Goal: Task Accomplishment & Management: Use online tool/utility

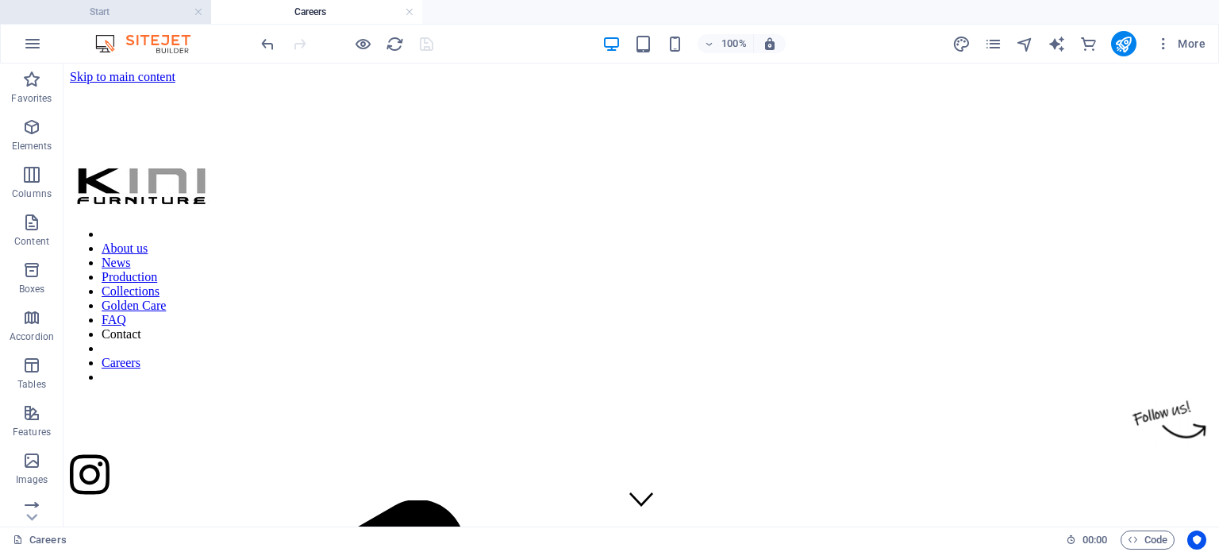
click at [73, 5] on h4 "Start" at bounding box center [105, 11] width 211 height 17
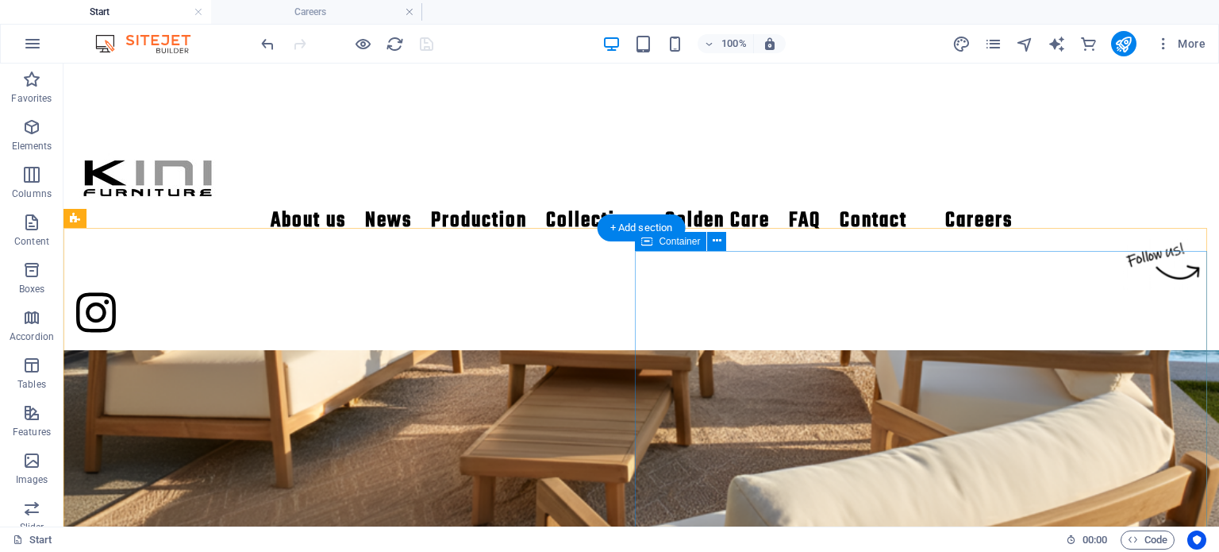
scroll to position [860, 0]
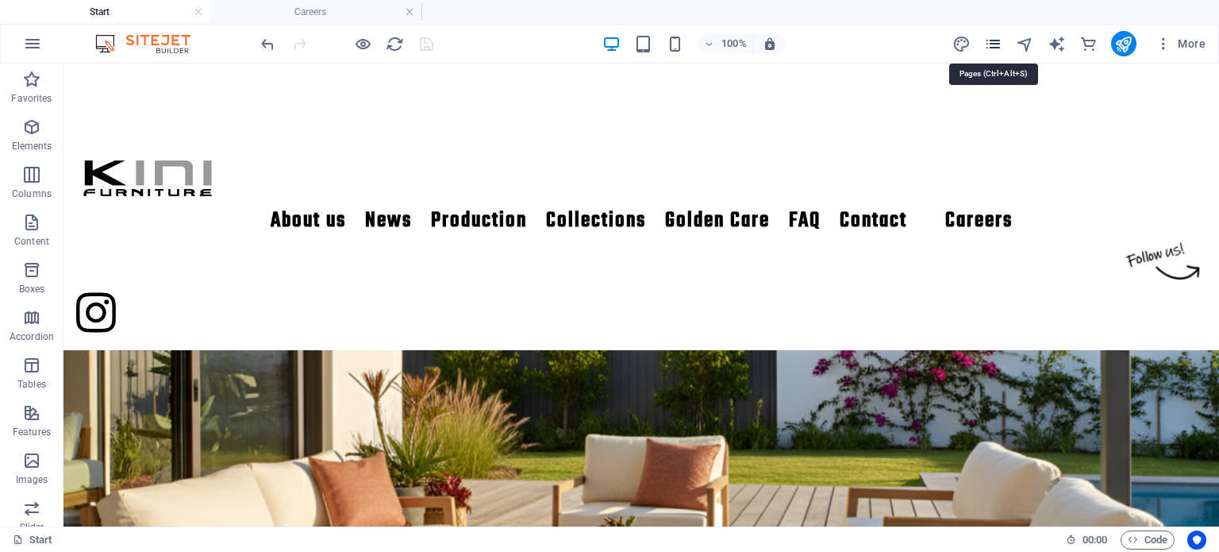
click at [988, 40] on icon "pages" at bounding box center [993, 44] width 18 height 18
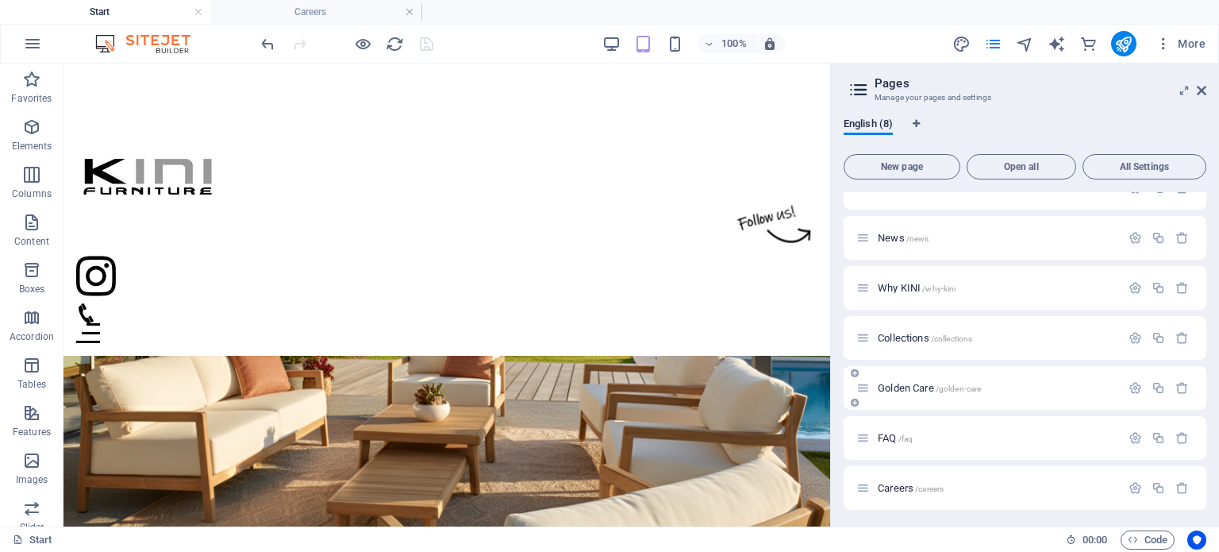
scroll to position [78, 0]
click at [944, 483] on span "/careers" at bounding box center [929, 487] width 29 height 9
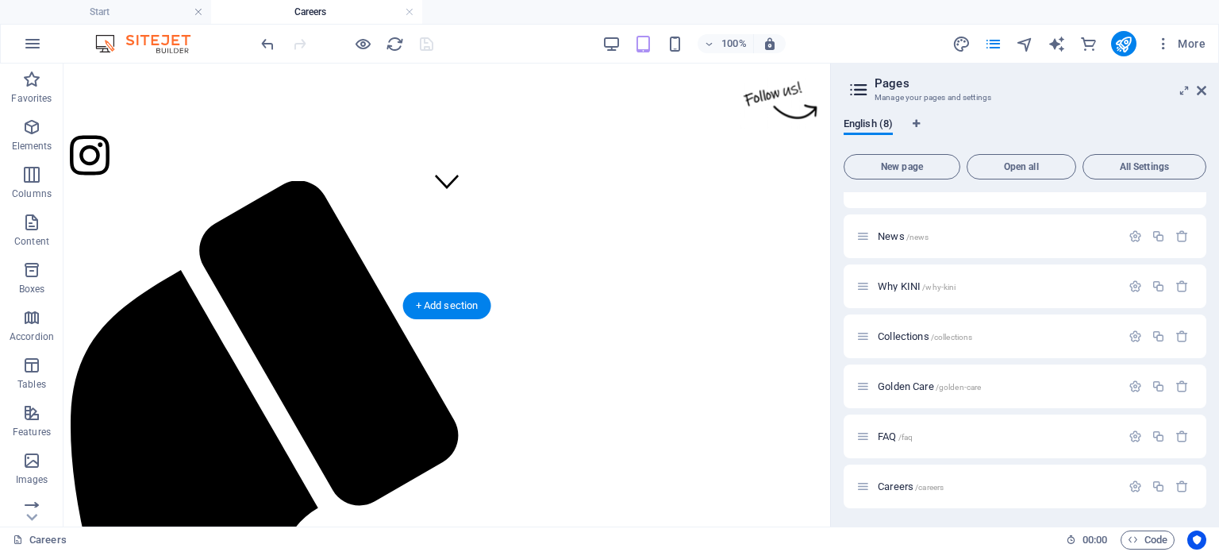
scroll to position [0, 0]
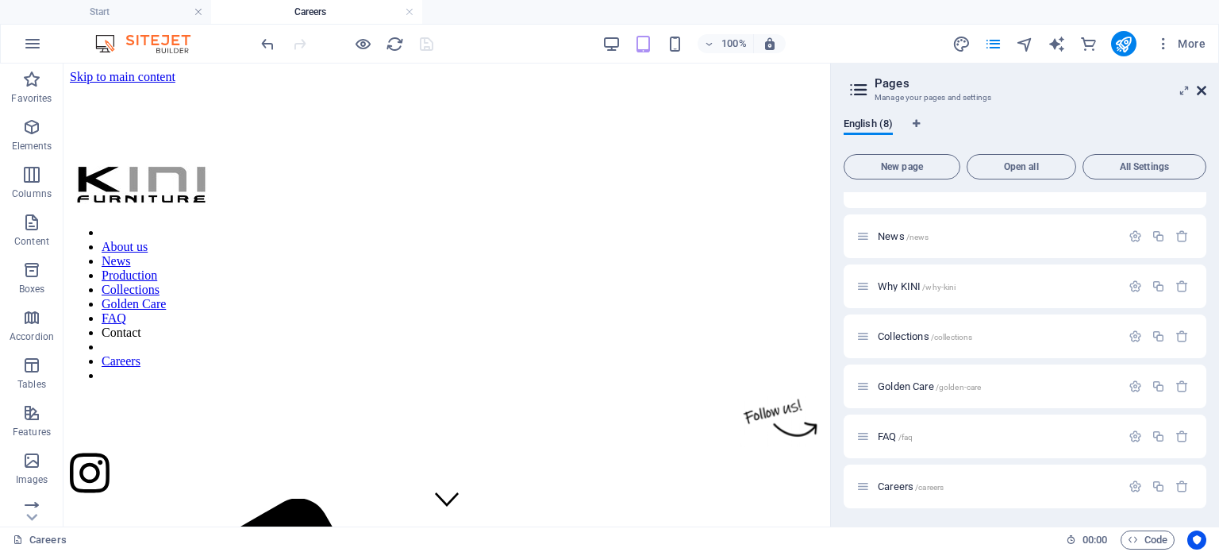
click at [1203, 93] on icon at bounding box center [1202, 90] width 10 height 13
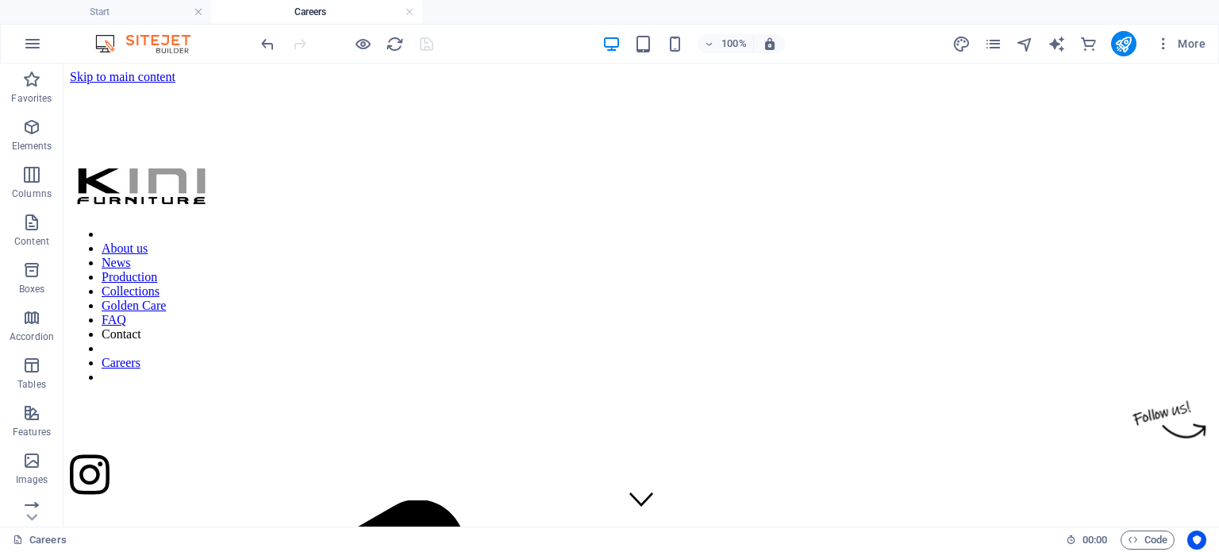
click at [817, 12] on ul "Start Careers" at bounding box center [609, 12] width 1219 height 24
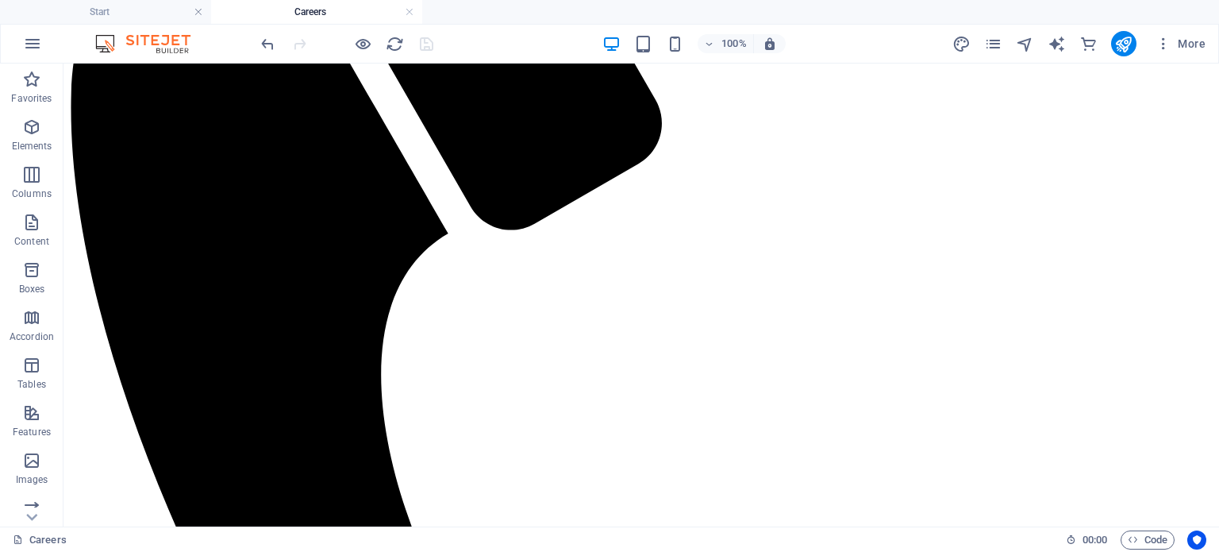
scroll to position [721, 0]
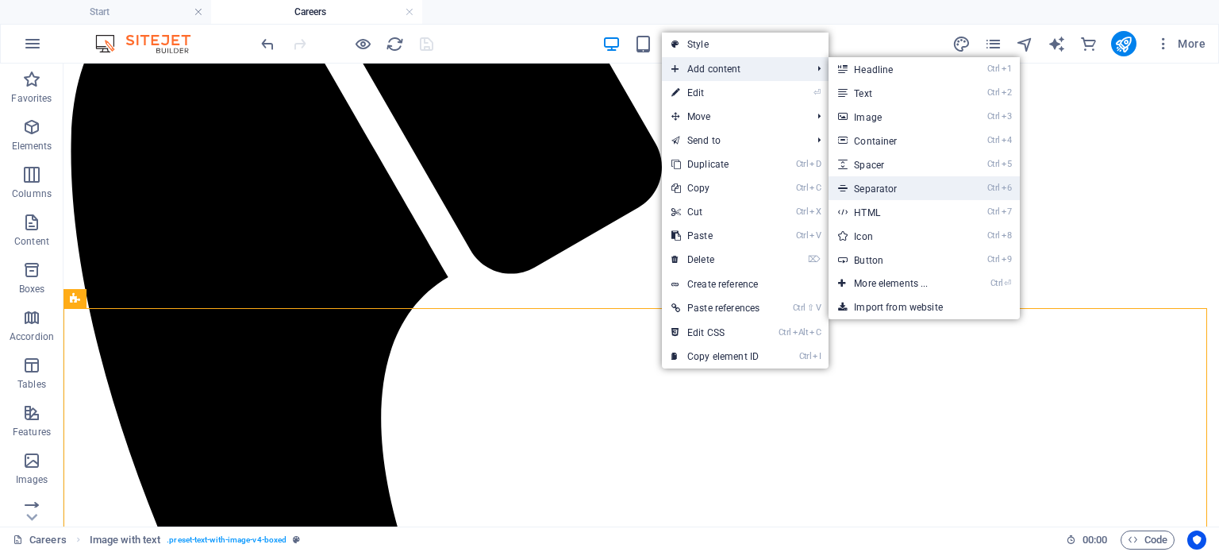
click at [949, 177] on link "Ctrl 6 Separator" at bounding box center [894, 188] width 131 height 24
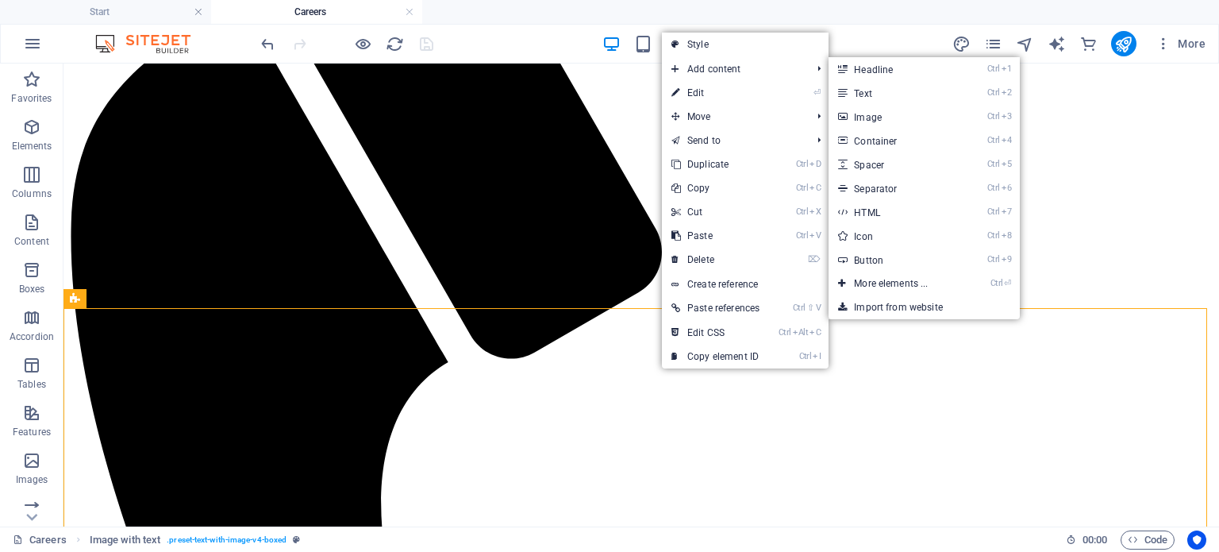
select select "%"
select select "px"
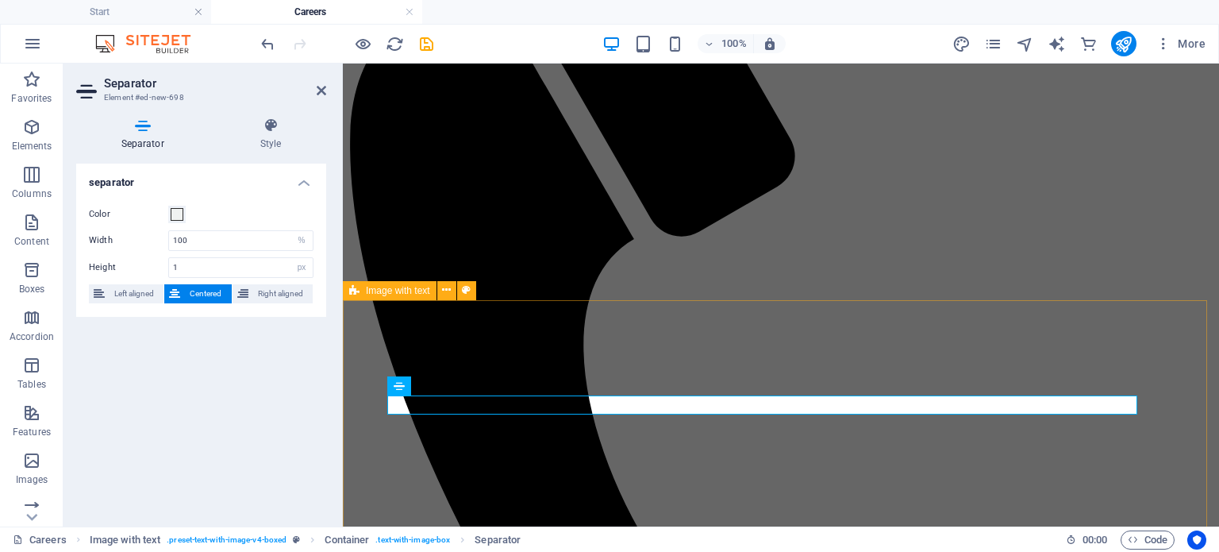
scroll to position [860, 0]
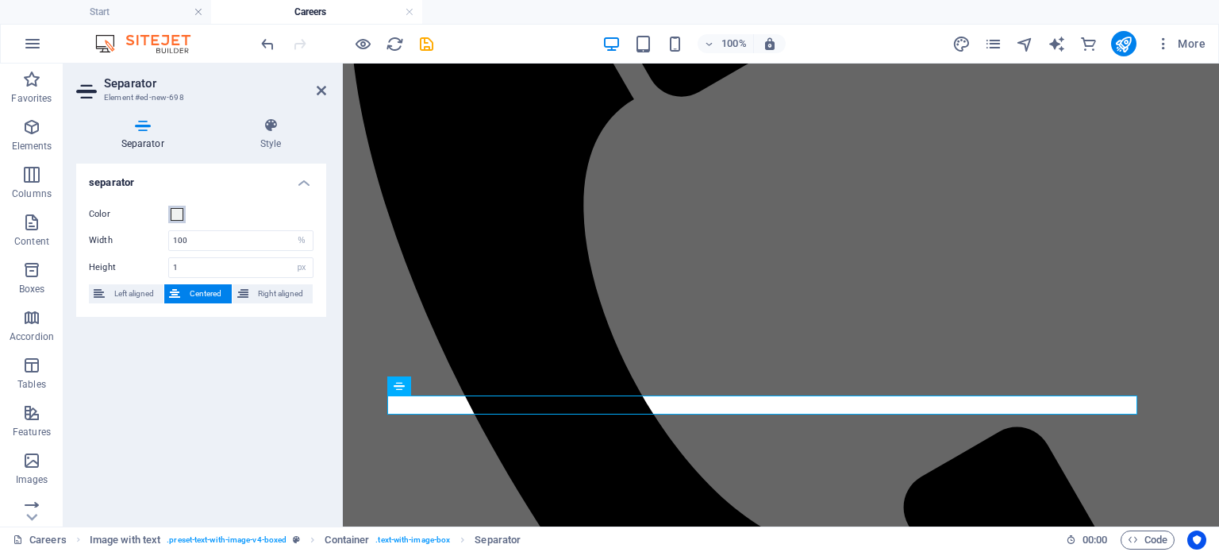
click at [169, 215] on button "Color" at bounding box center [176, 214] width 17 height 17
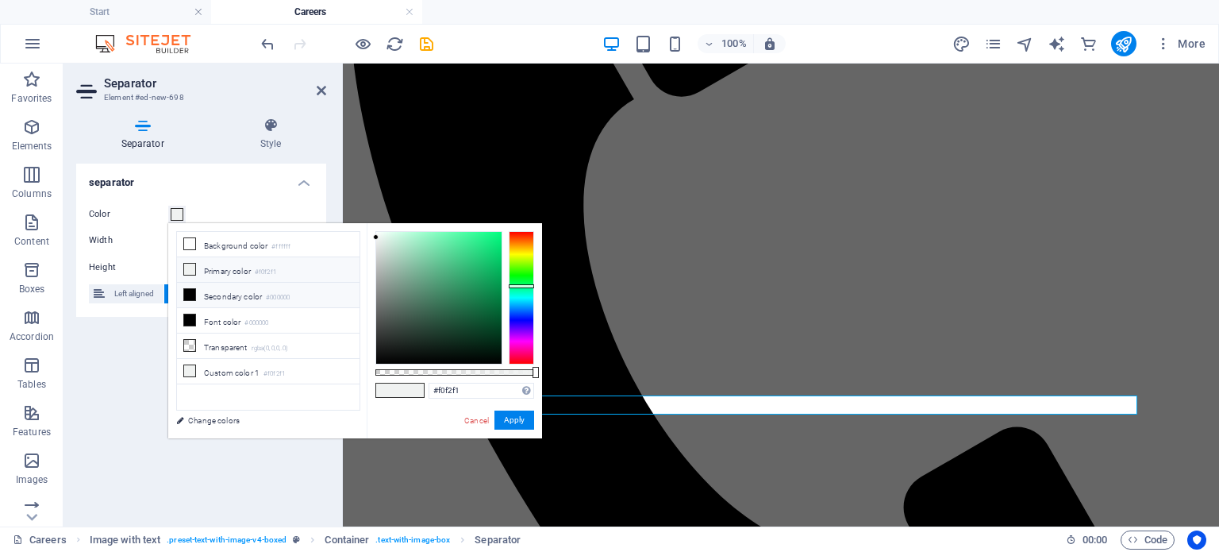
click at [298, 302] on li "Secondary color #000000" at bounding box center [268, 295] width 183 height 25
type input "#000000"
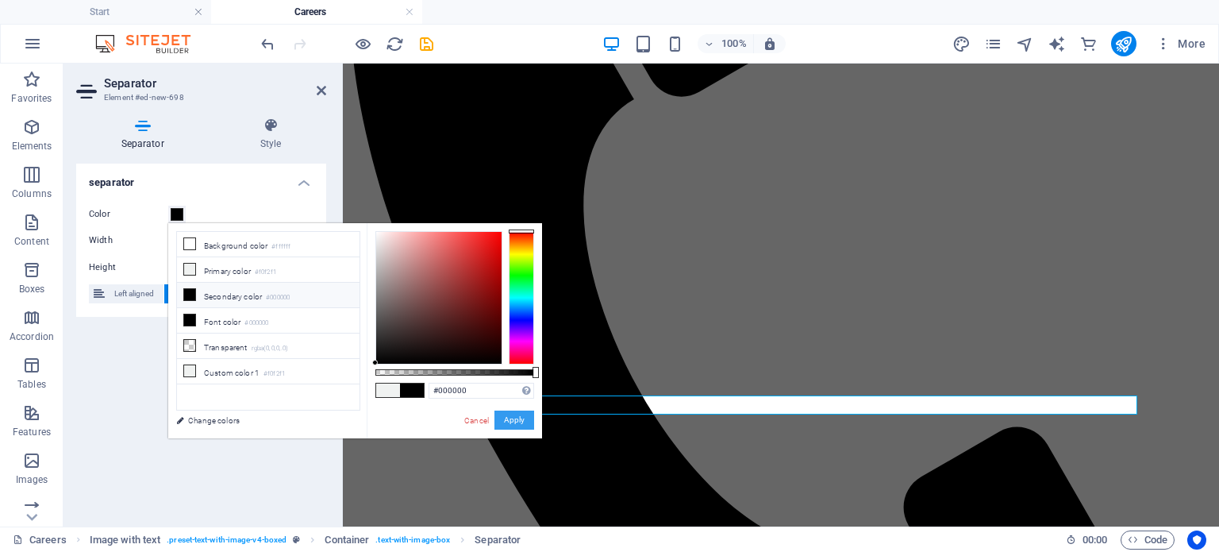
click at [514, 424] on button "Apply" at bounding box center [515, 419] width 40 height 19
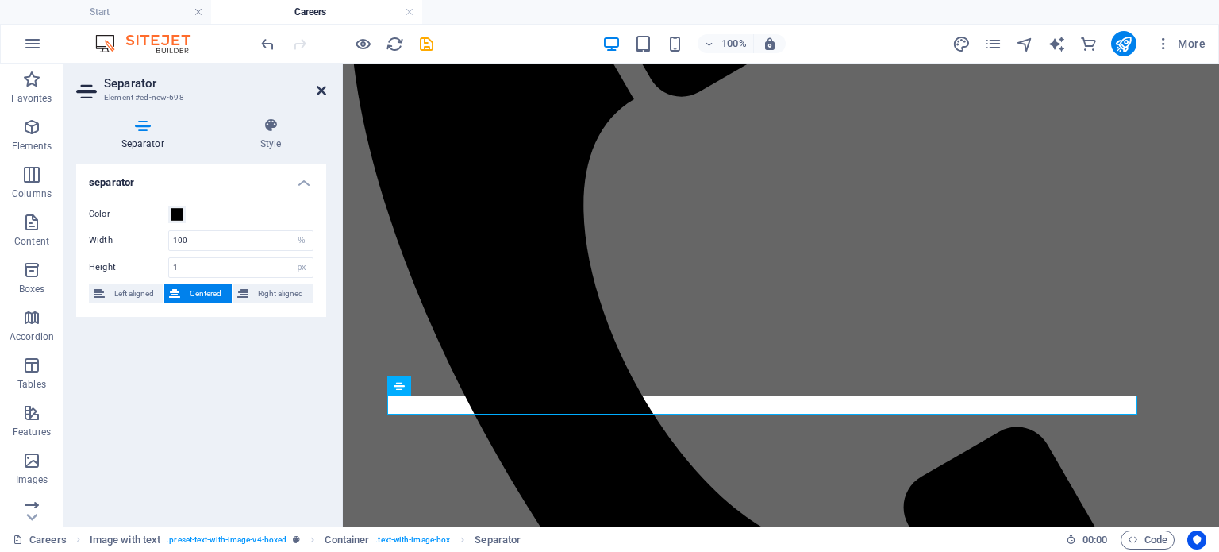
click at [318, 87] on icon at bounding box center [322, 90] width 10 height 13
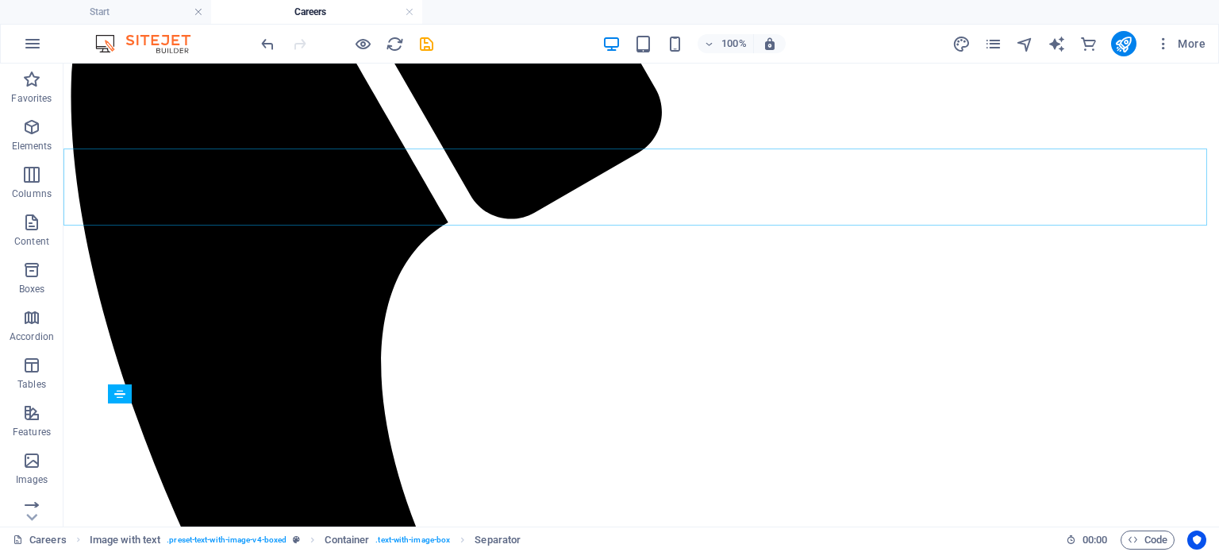
scroll to position [721, 0]
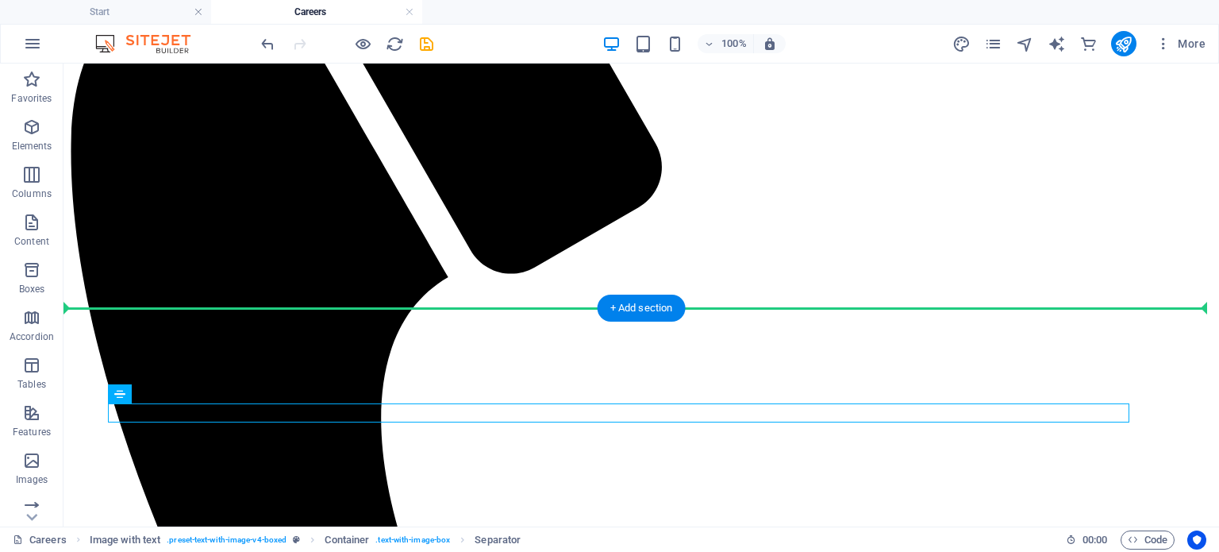
drag, startPoint x: 737, startPoint y: 416, endPoint x: 734, endPoint y: 355, distance: 61.2
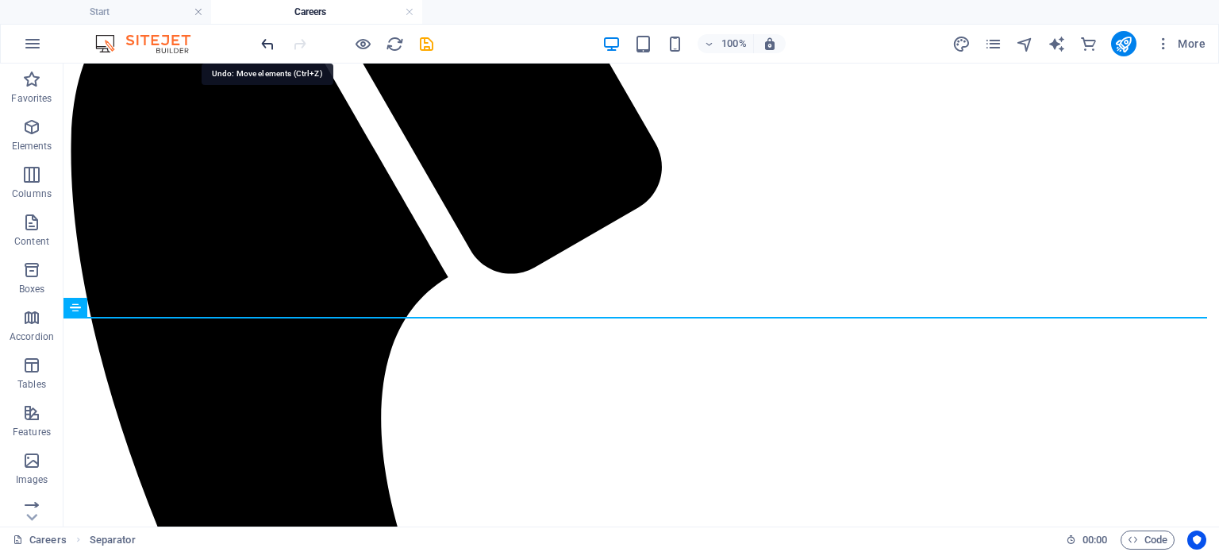
click at [266, 47] on icon "undo" at bounding box center [268, 44] width 18 height 18
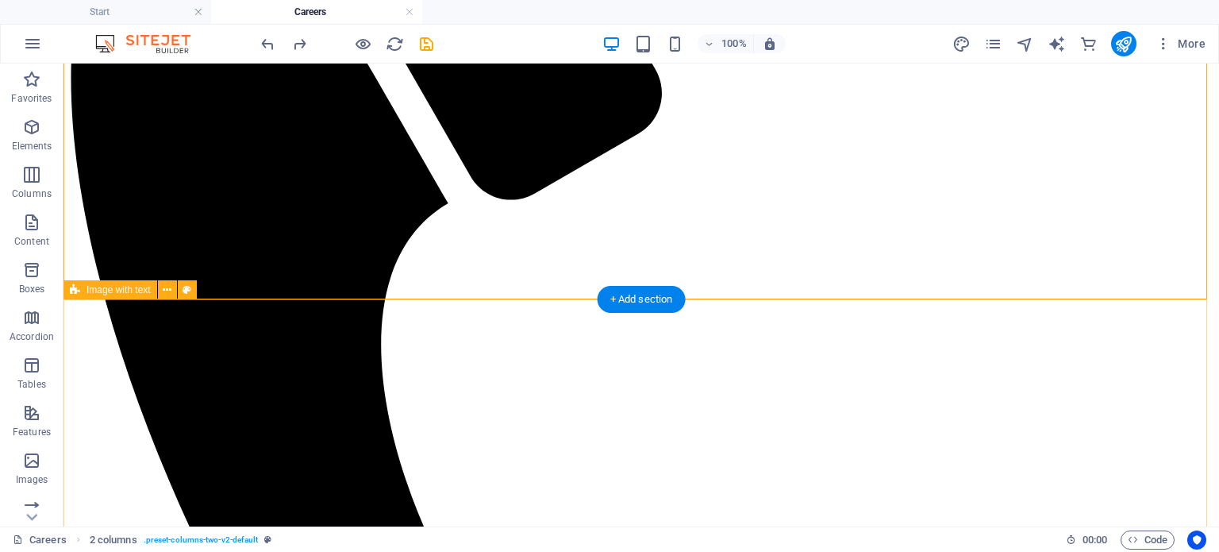
scroll to position [800, 0]
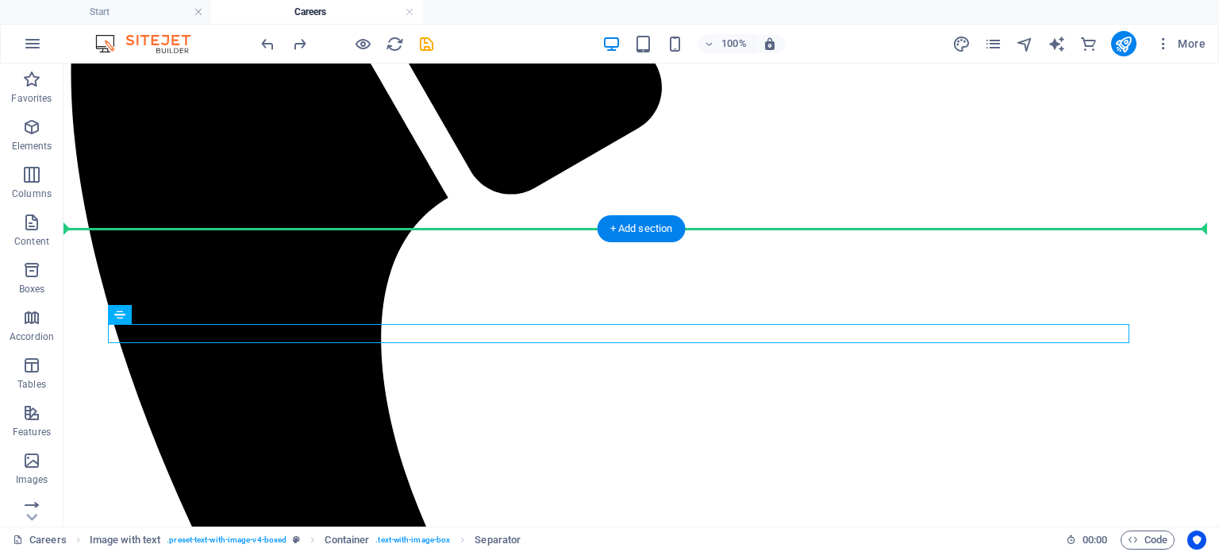
drag, startPoint x: 845, startPoint y: 332, endPoint x: 841, endPoint y: 279, distance: 53.4
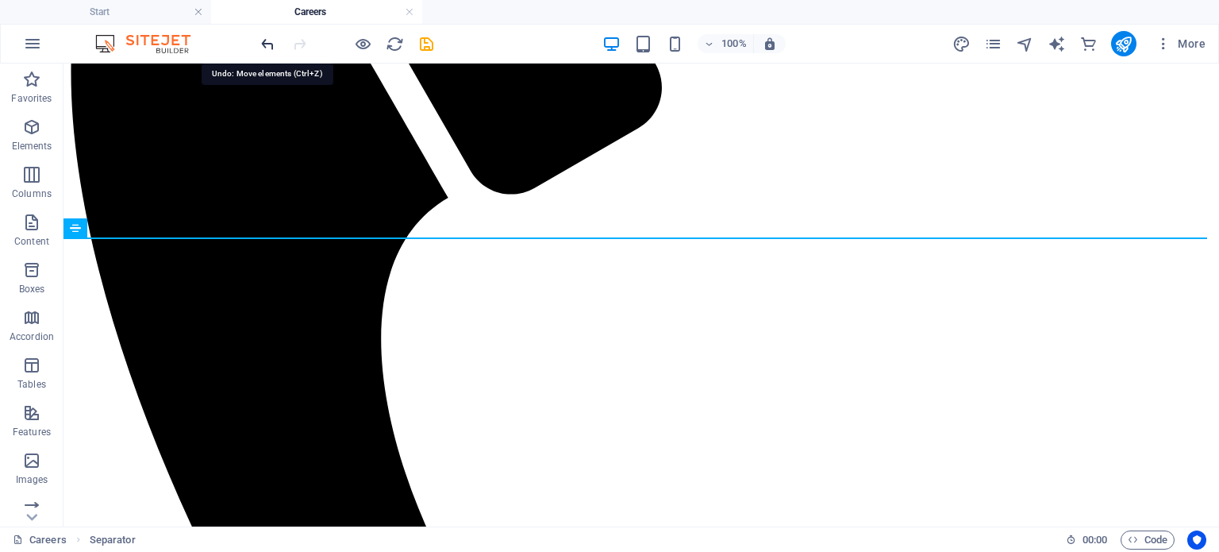
click at [261, 44] on icon "undo" at bounding box center [268, 44] width 18 height 18
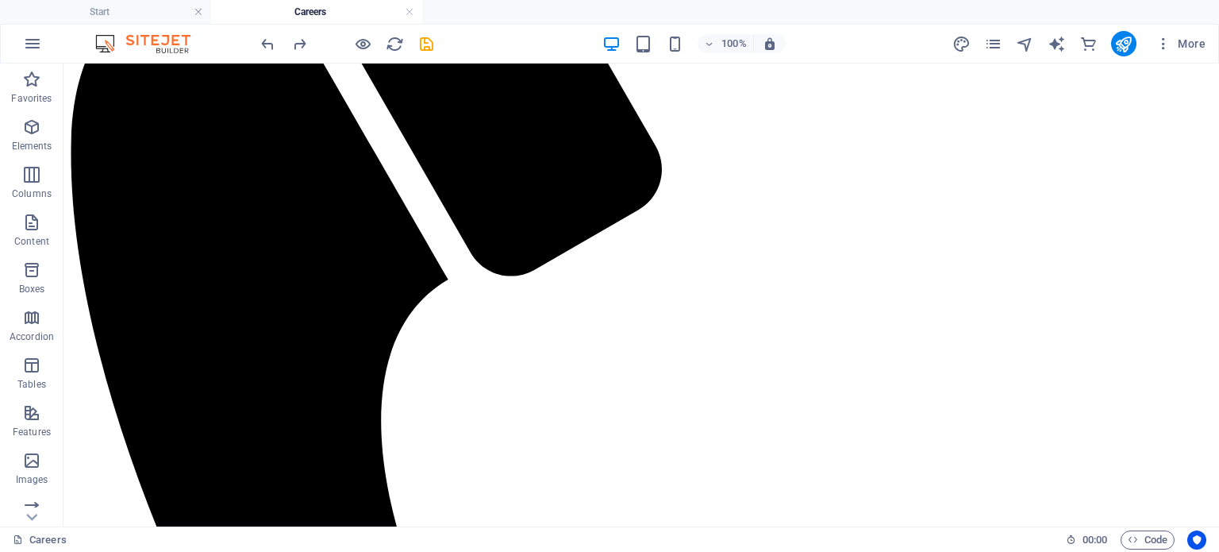
scroll to position [754, 0]
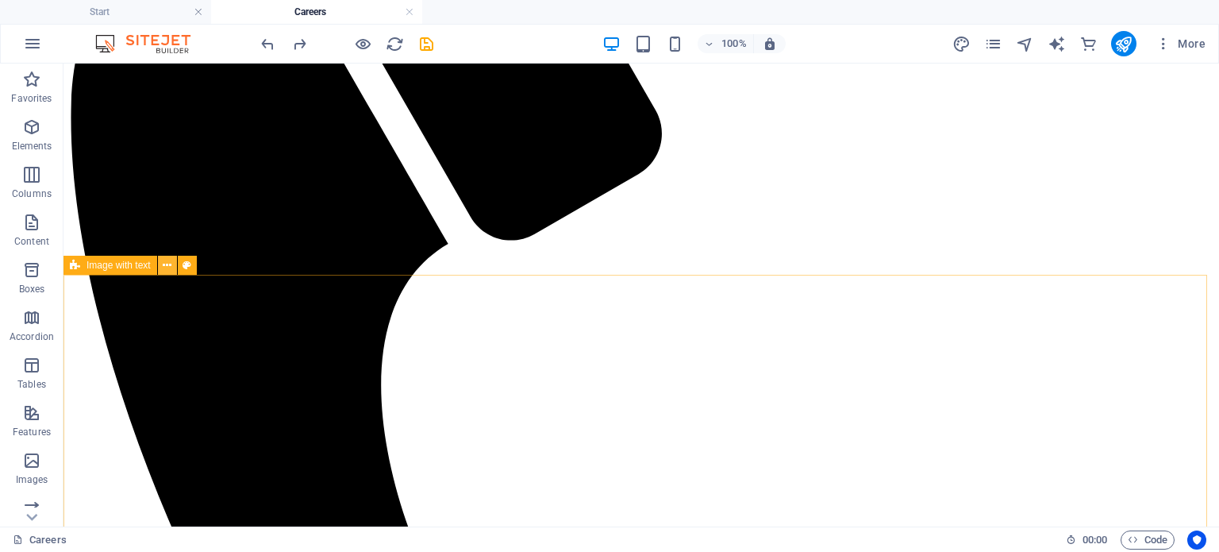
click at [163, 268] on icon at bounding box center [167, 265] width 9 height 17
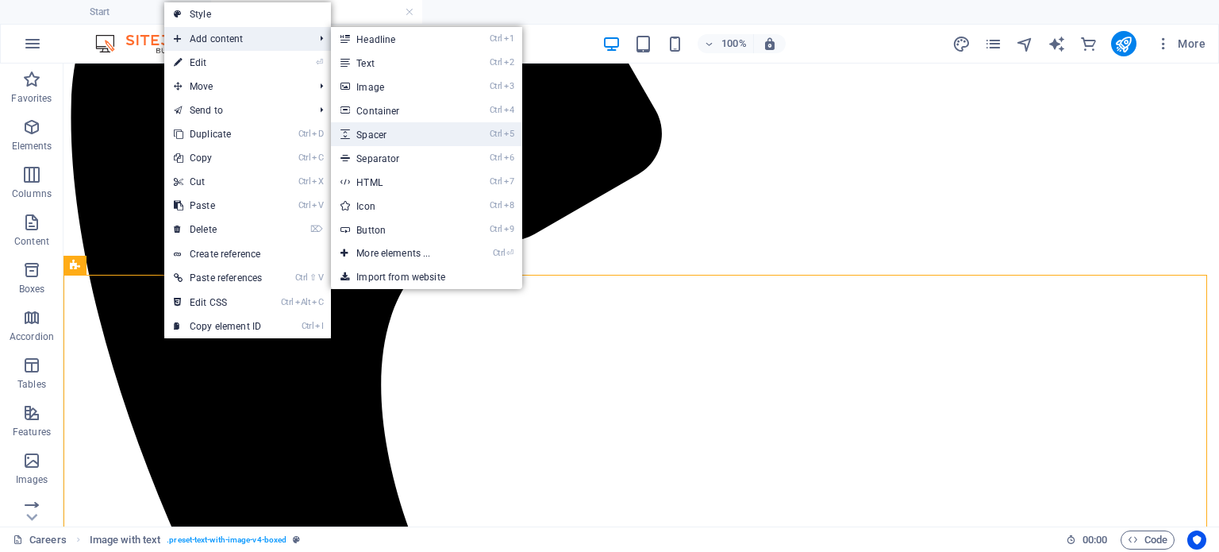
click at [431, 132] on link "Ctrl 5 Spacer" at bounding box center [396, 134] width 131 height 24
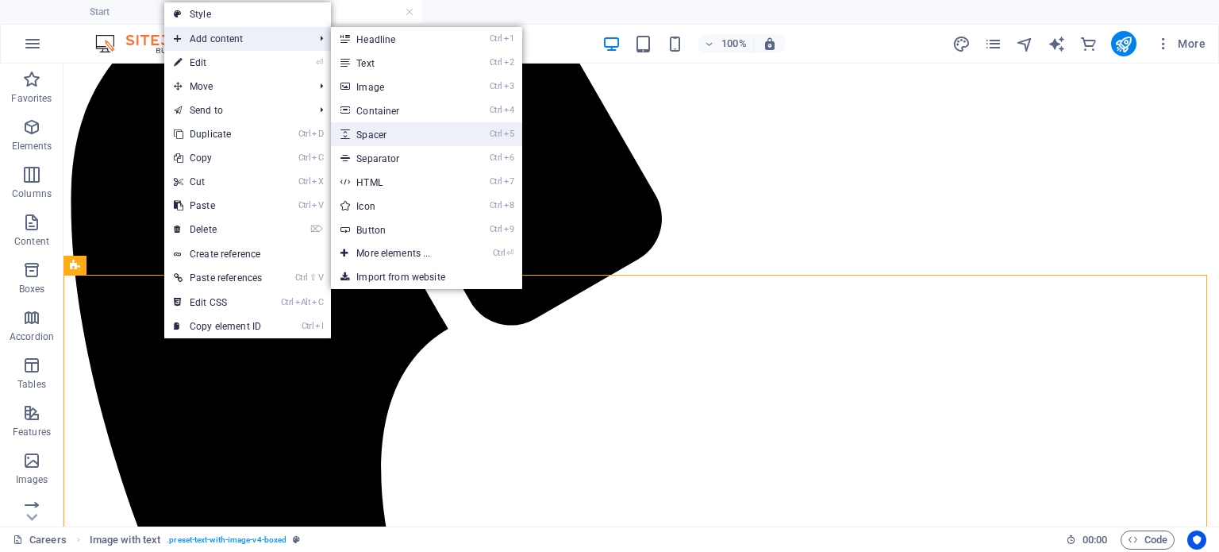
select select "px"
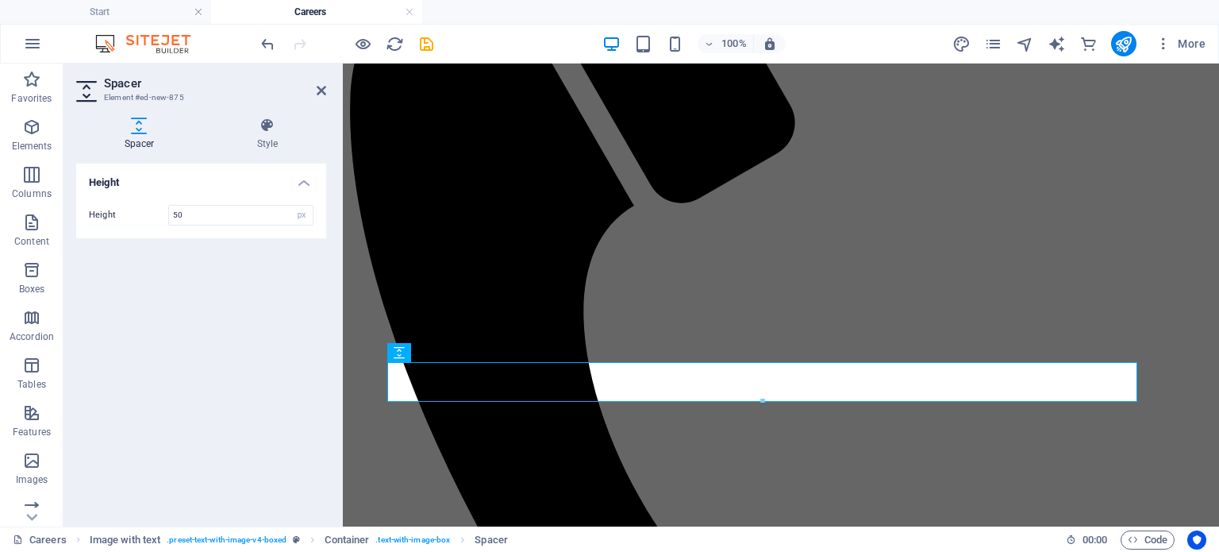
scroll to position [894, 0]
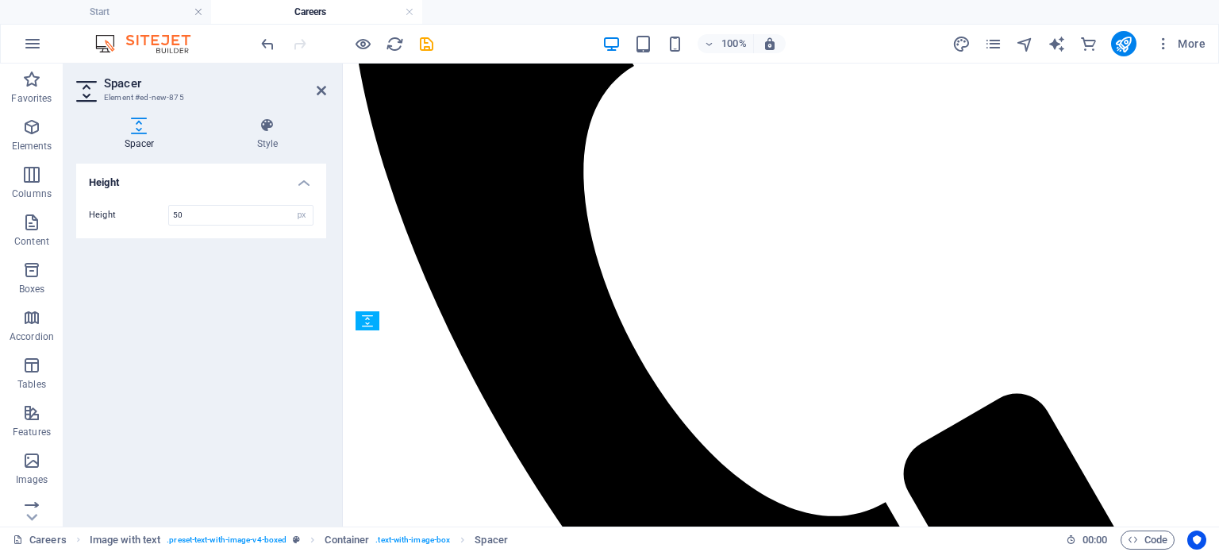
drag, startPoint x: 727, startPoint y: 379, endPoint x: 737, endPoint y: 415, distance: 37.0
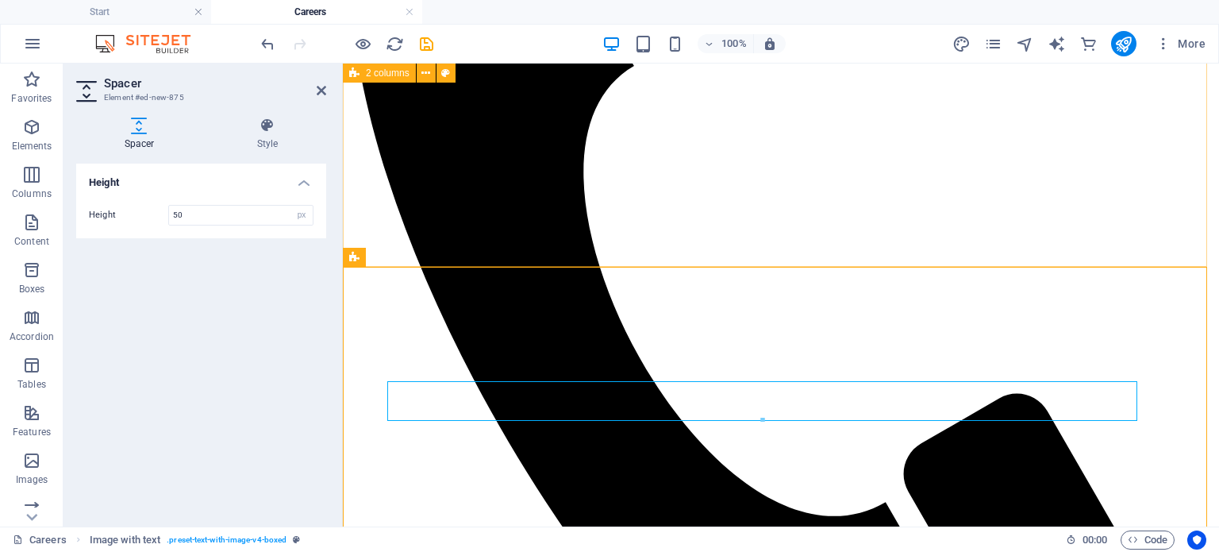
scroll to position [754, 0]
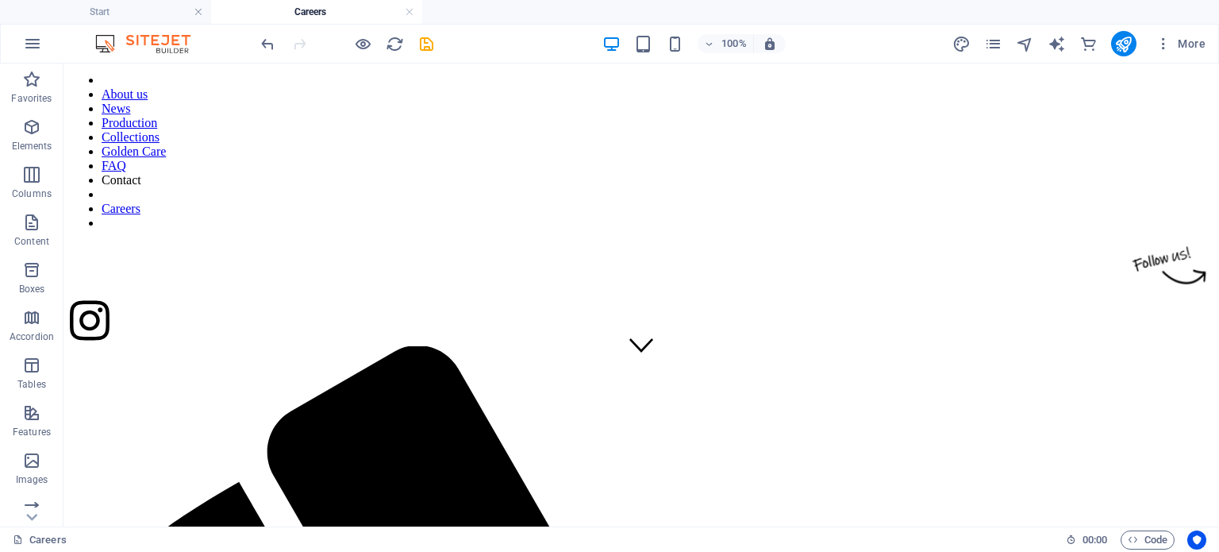
scroll to position [168, 0]
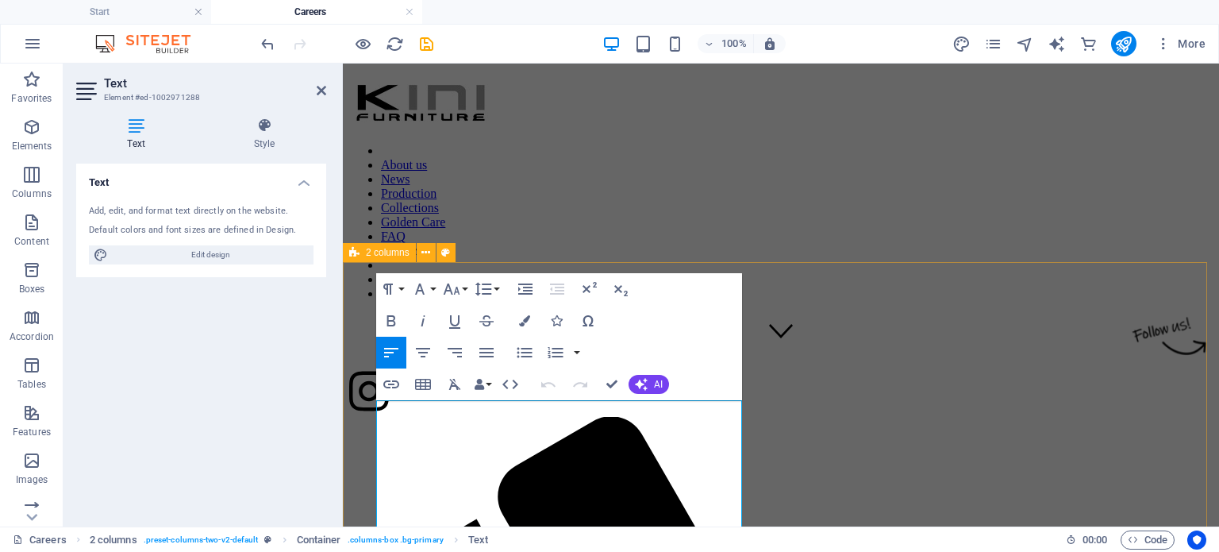
drag, startPoint x: 669, startPoint y: 483, endPoint x: 354, endPoint y: 397, distance: 326.6
copy span "As Head of Accounting, you will lead our financial administration, oversee inte…"
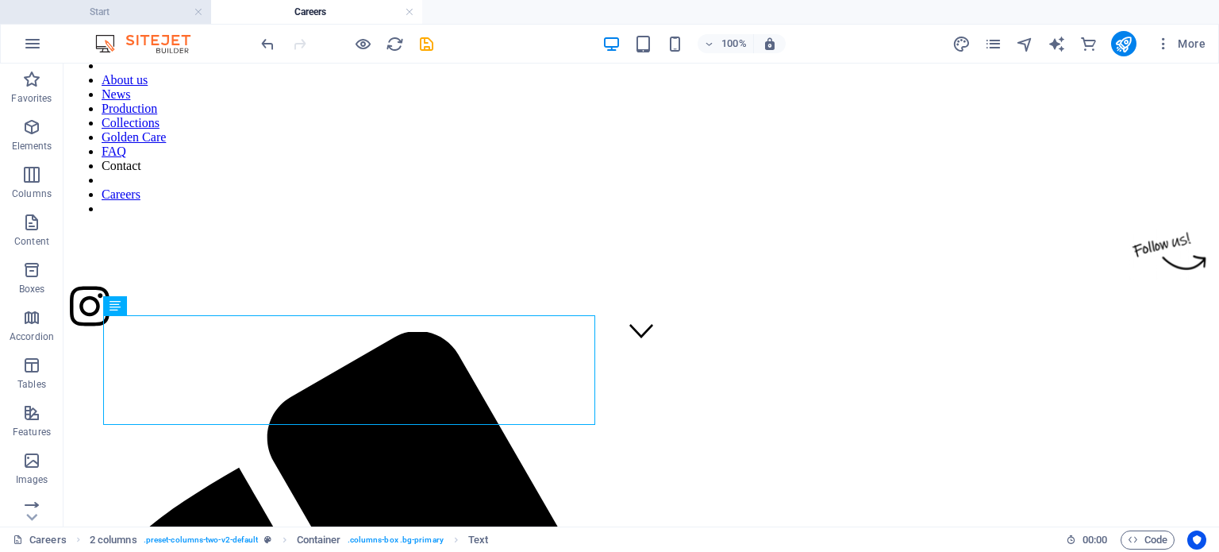
click at [124, 18] on h4 "Start" at bounding box center [105, 11] width 211 height 17
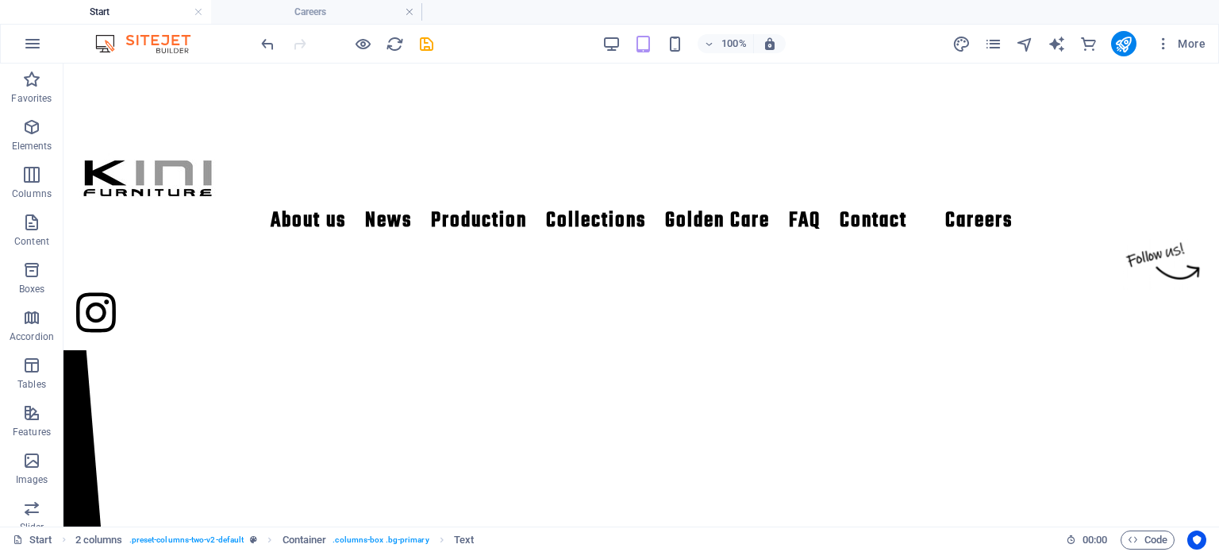
scroll to position [0, 0]
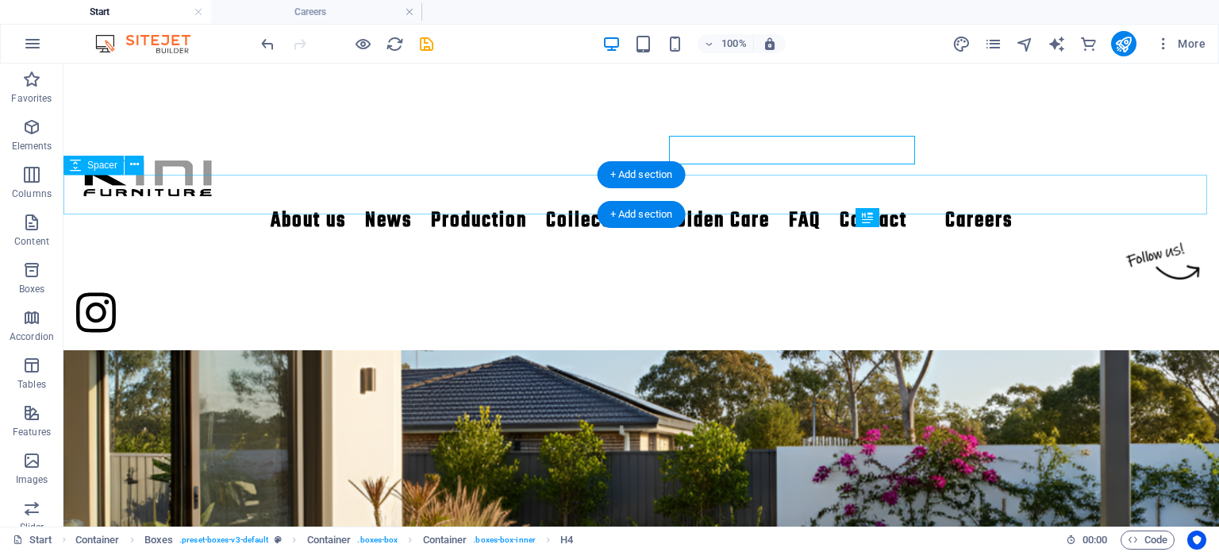
scroll to position [844, 0]
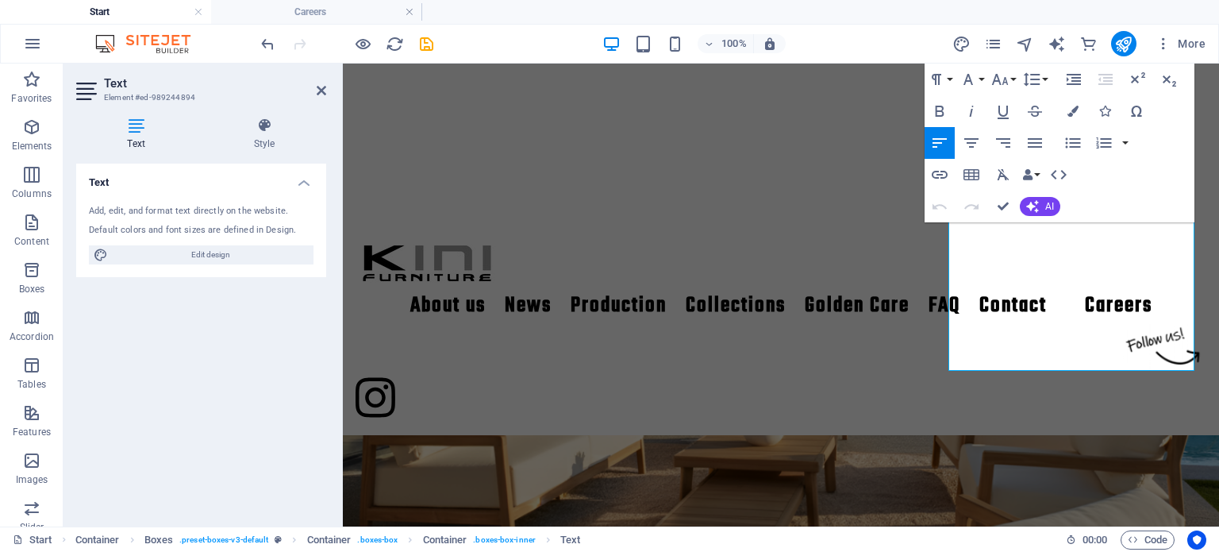
drag, startPoint x: 1137, startPoint y: 364, endPoint x: 1291, endPoint y: 283, distance: 174.3
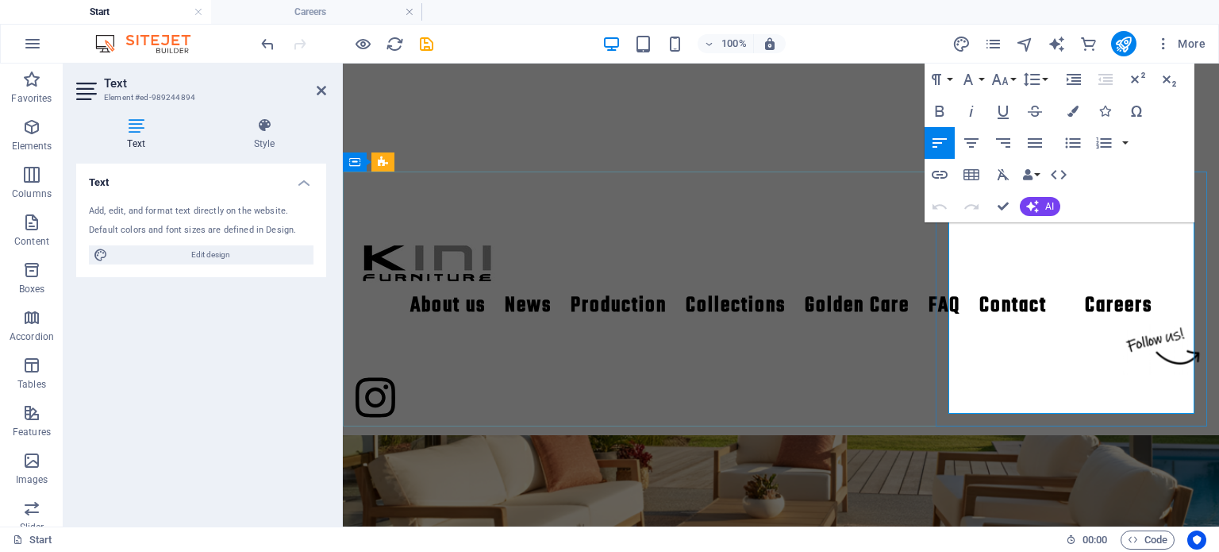
scroll to position [759, 0]
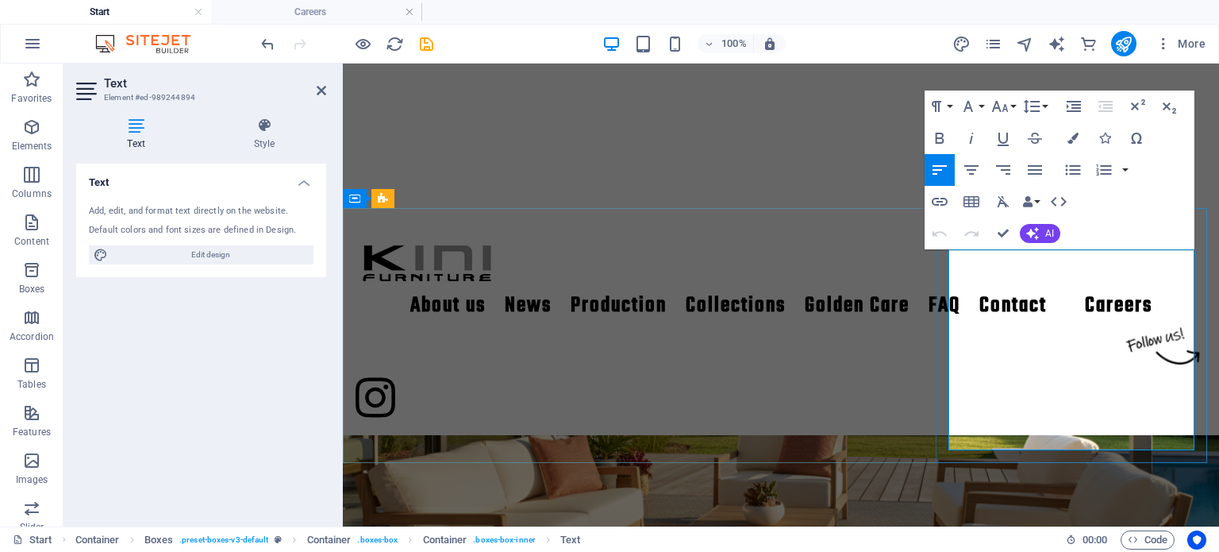
drag, startPoint x: 1136, startPoint y: 441, endPoint x: 950, endPoint y: 258, distance: 260.4
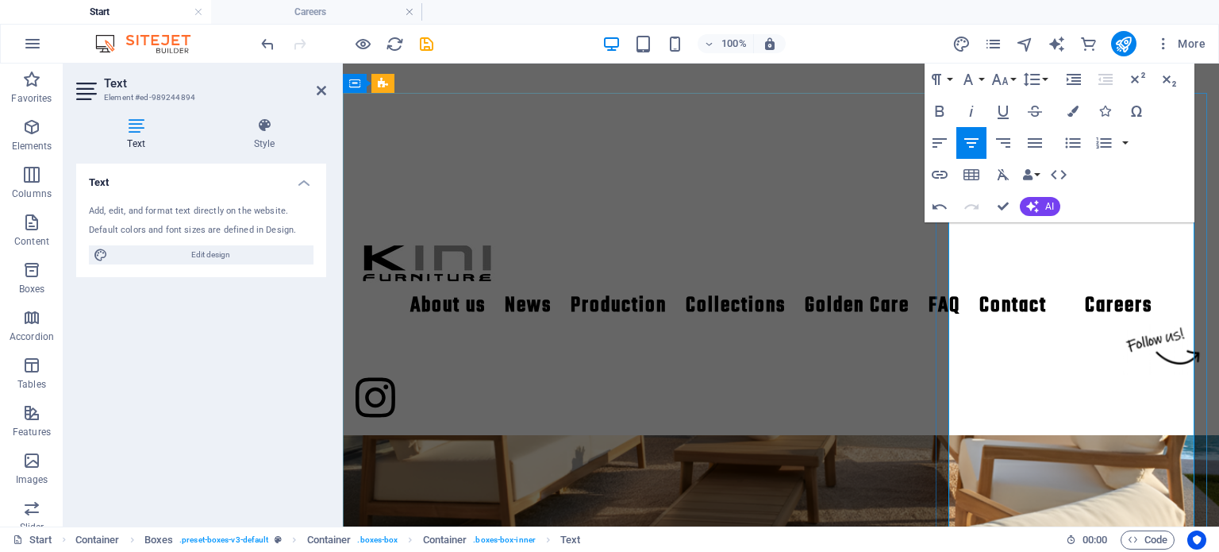
scroll to position [918, 0]
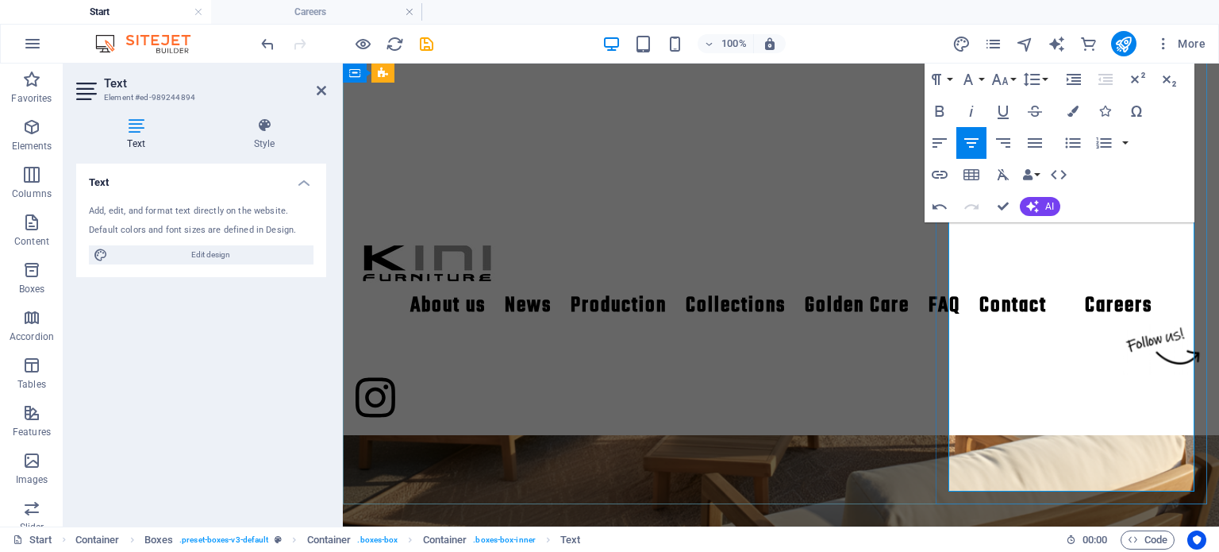
drag, startPoint x: 952, startPoint y: 254, endPoint x: 1138, endPoint y: 480, distance: 293.2
click at [995, 75] on icon "button" at bounding box center [1000, 79] width 19 height 19
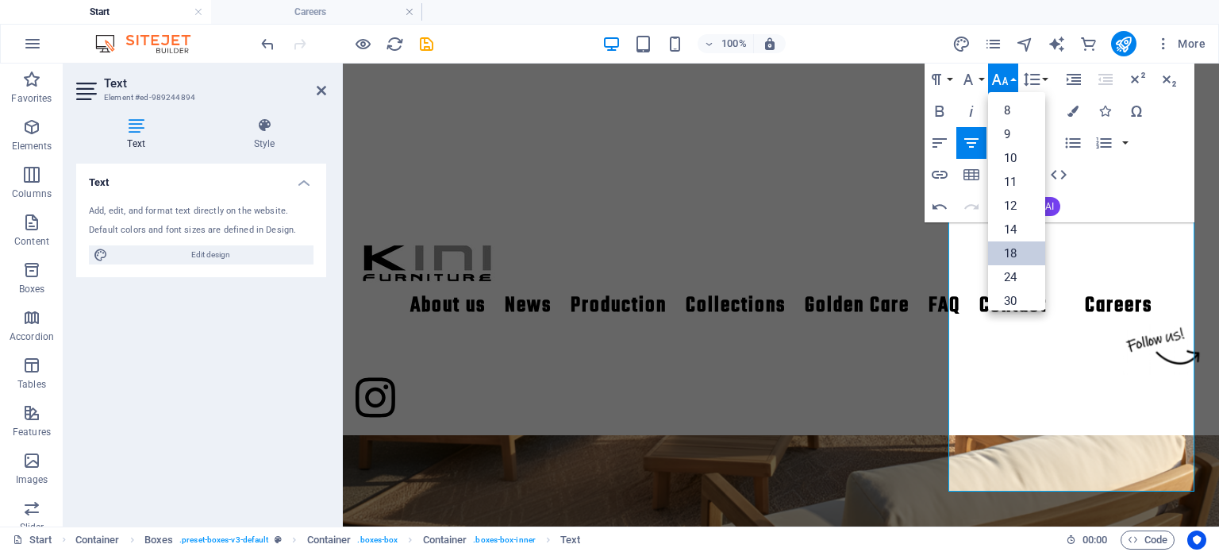
click at [1027, 250] on link "18" at bounding box center [1016, 253] width 57 height 24
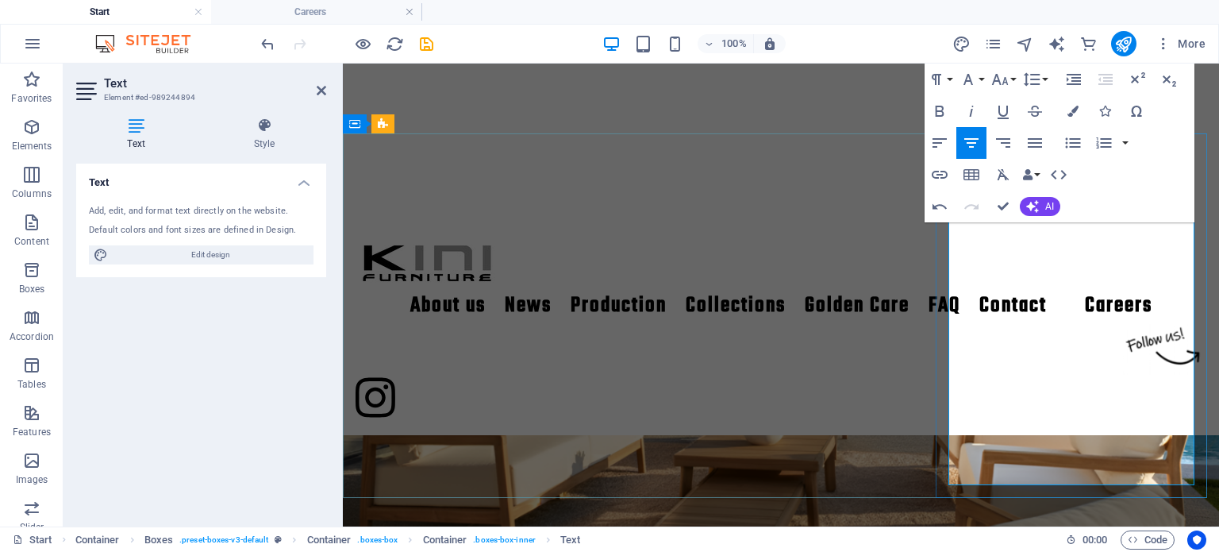
scroll to position [760, 0]
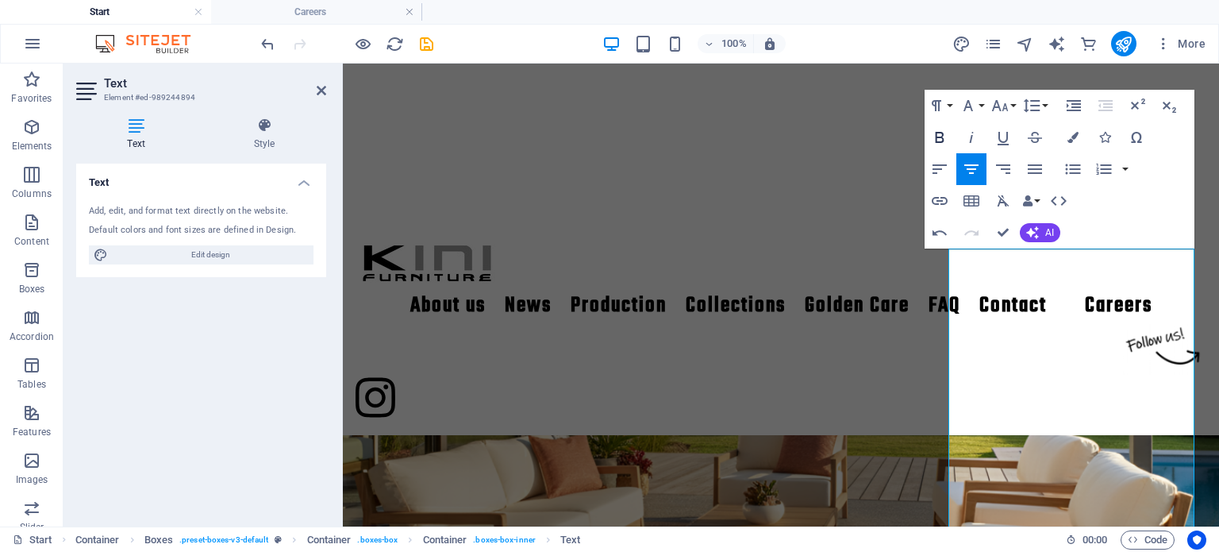
click at [948, 138] on icon "button" at bounding box center [939, 137] width 19 height 19
click at [947, 138] on icon "button" at bounding box center [939, 137] width 19 height 19
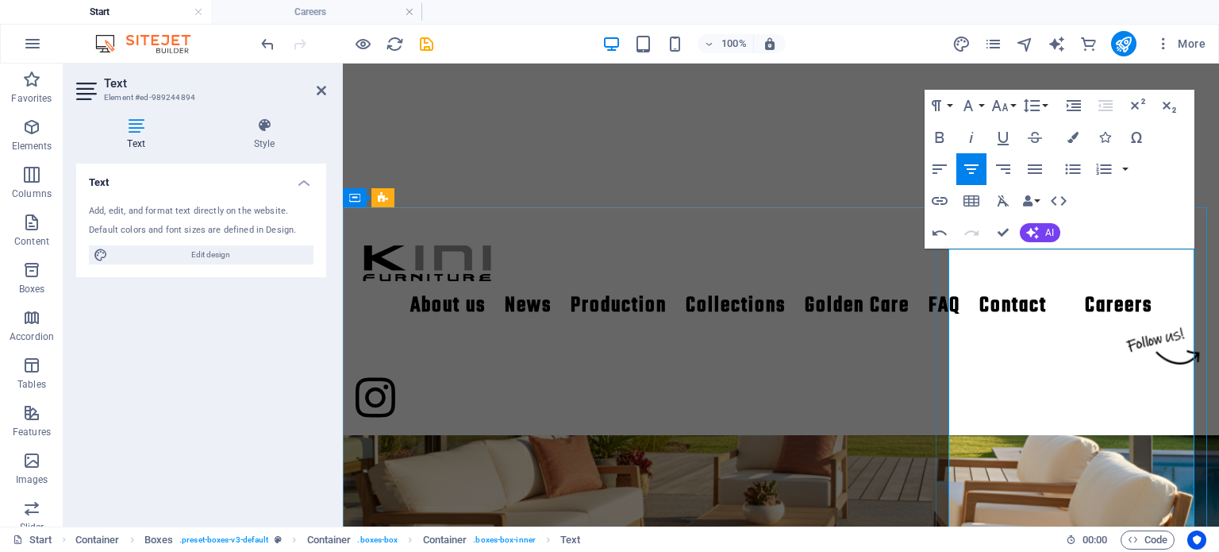
drag, startPoint x: 1068, startPoint y: 294, endPoint x: 995, endPoint y: 387, distance: 117.7
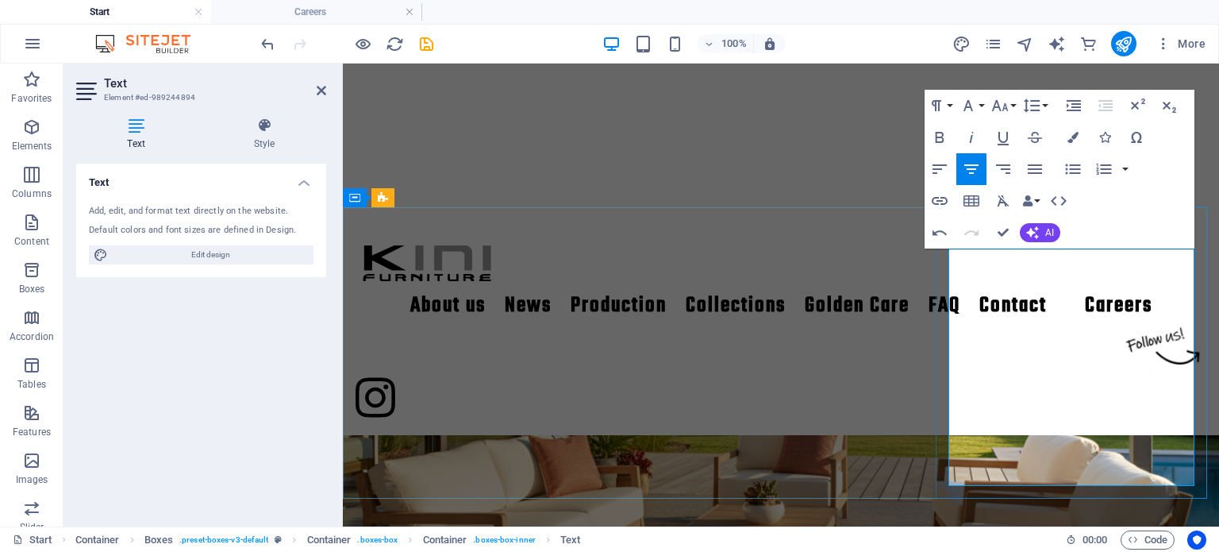
drag, startPoint x: 1060, startPoint y: 402, endPoint x: 1160, endPoint y: 475, distance: 124.3
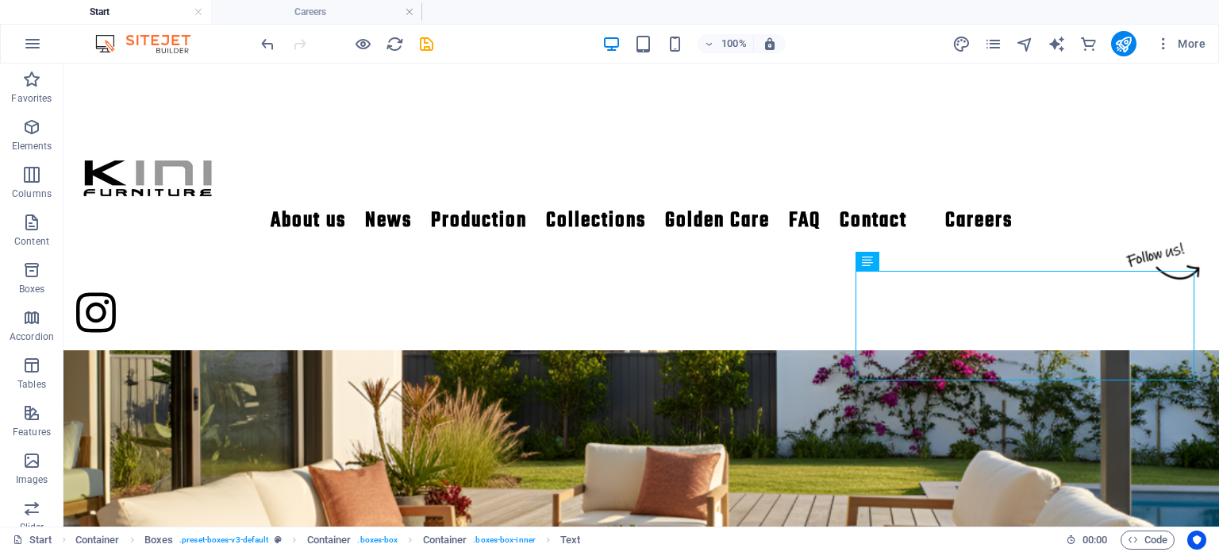
scroll to position [800, 0]
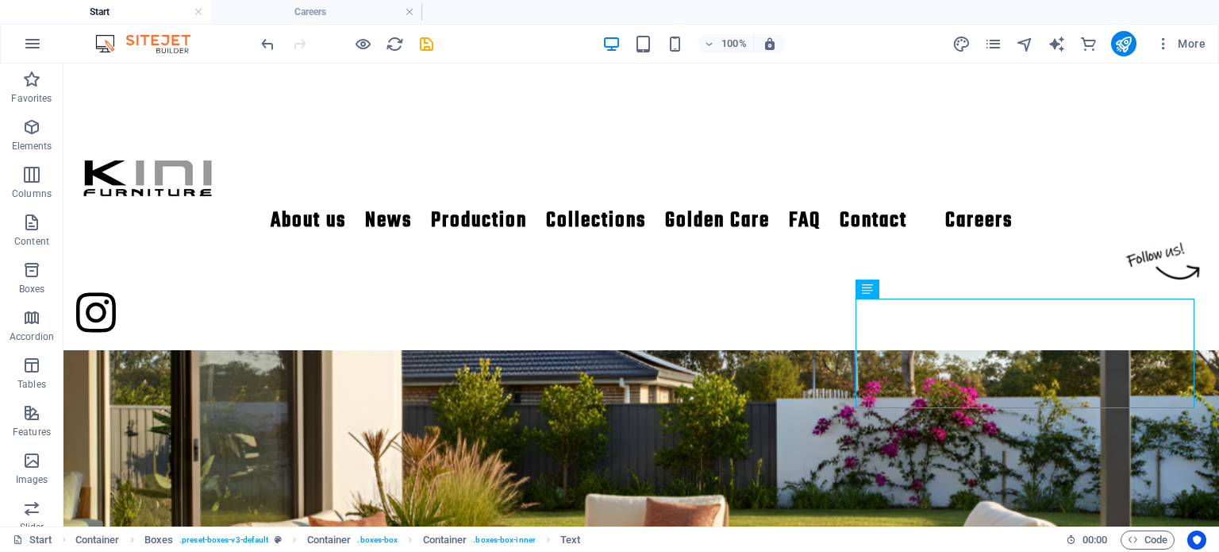
click at [437, 43] on div "100% More" at bounding box center [735, 43] width 954 height 25
click at [430, 39] on icon "save" at bounding box center [427, 44] width 18 height 18
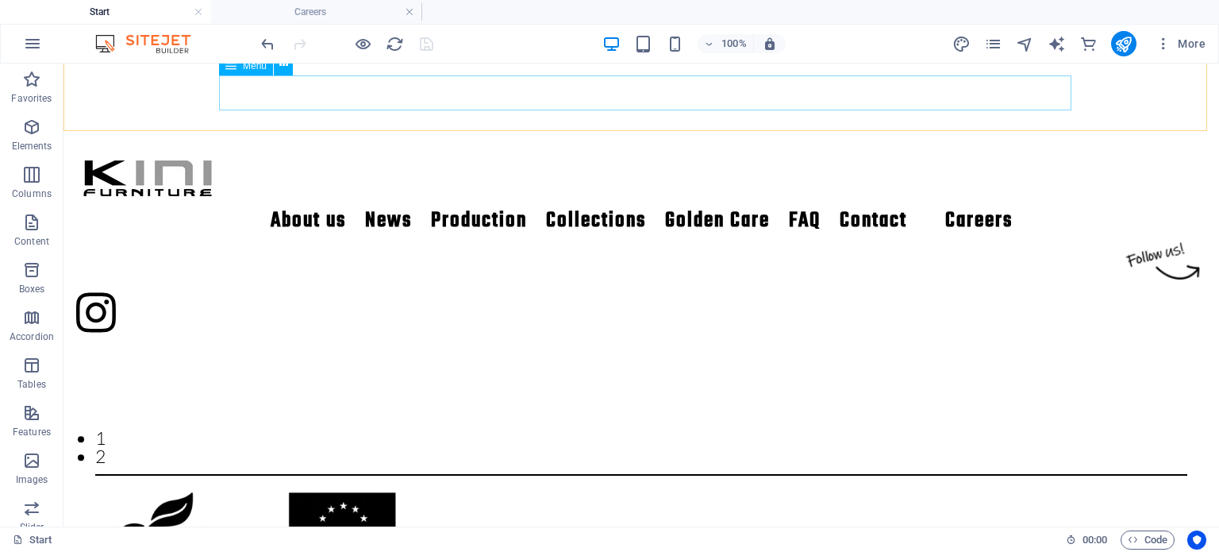
scroll to position [244, 0]
